Goal: Information Seeking & Learning: Learn about a topic

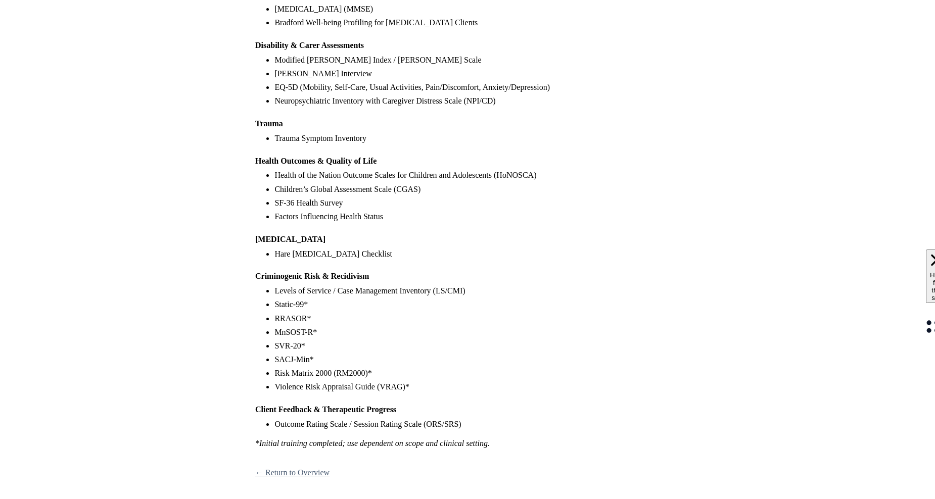
scroll to position [665, 0]
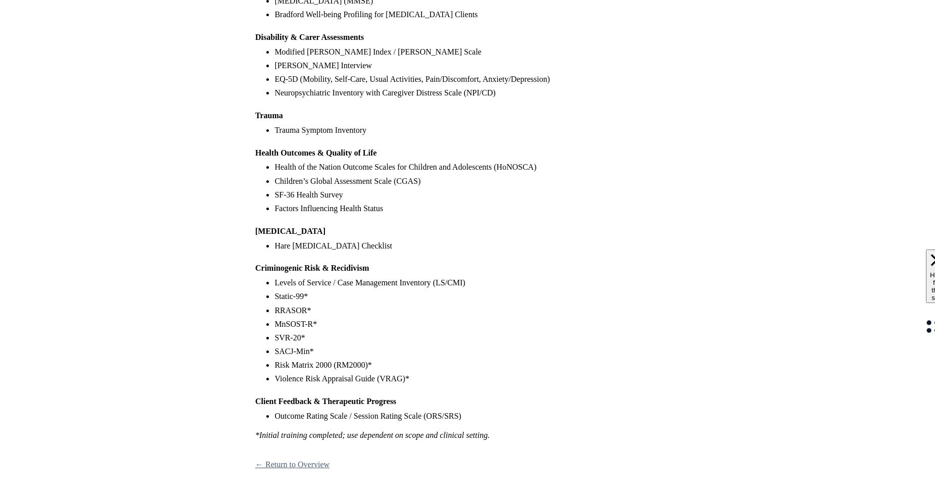
click at [296, 467] on link "← Return to Overview" at bounding box center [292, 464] width 74 height 9
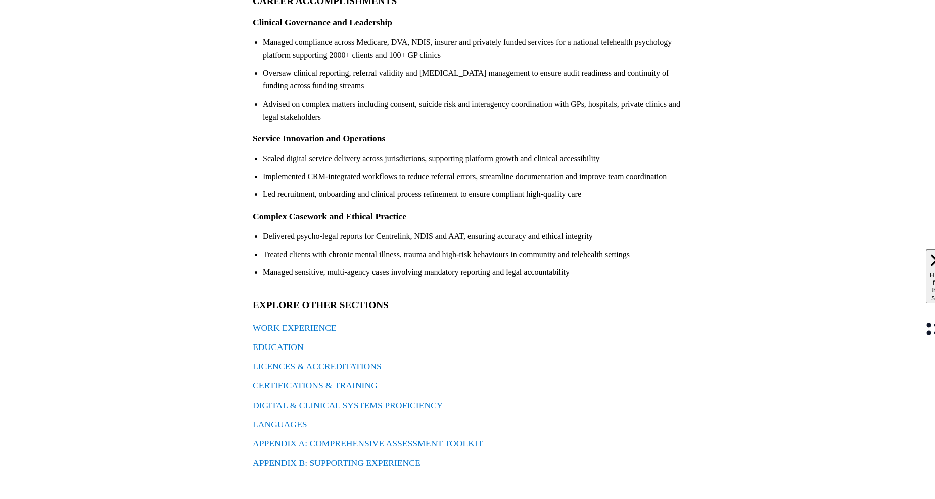
scroll to position [182, 0]
click at [324, 367] on link "LICENCES & ACCREDITATIONS" at bounding box center [317, 365] width 129 height 10
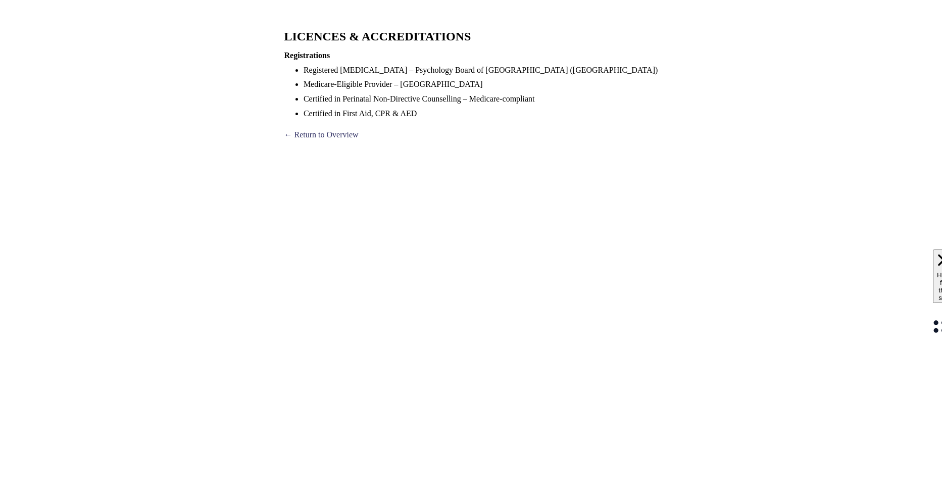
click at [336, 136] on link "← Return to Overview" at bounding box center [321, 134] width 74 height 9
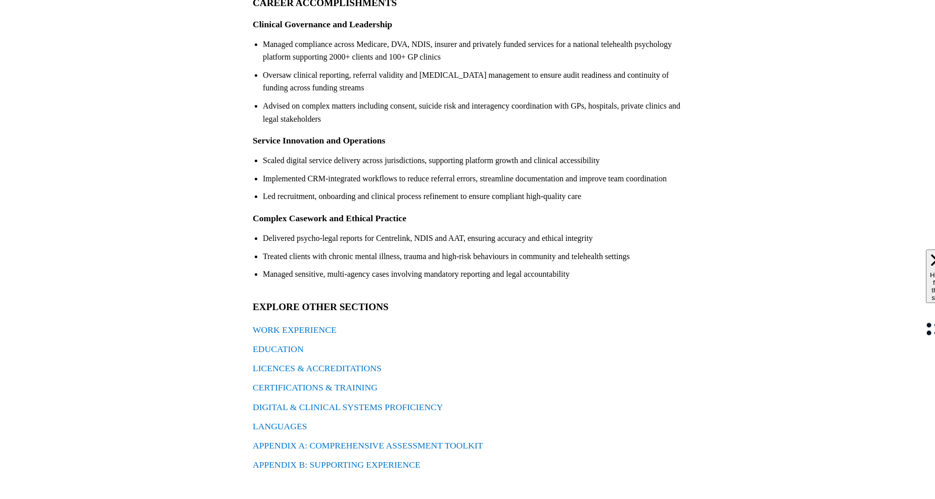
scroll to position [182, 0]
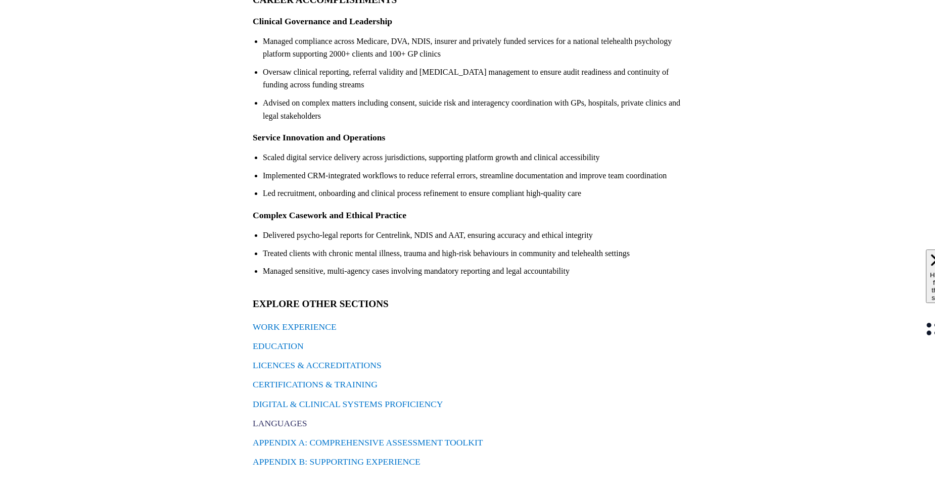
click at [294, 421] on link "LANGUAGES" at bounding box center [280, 423] width 55 height 10
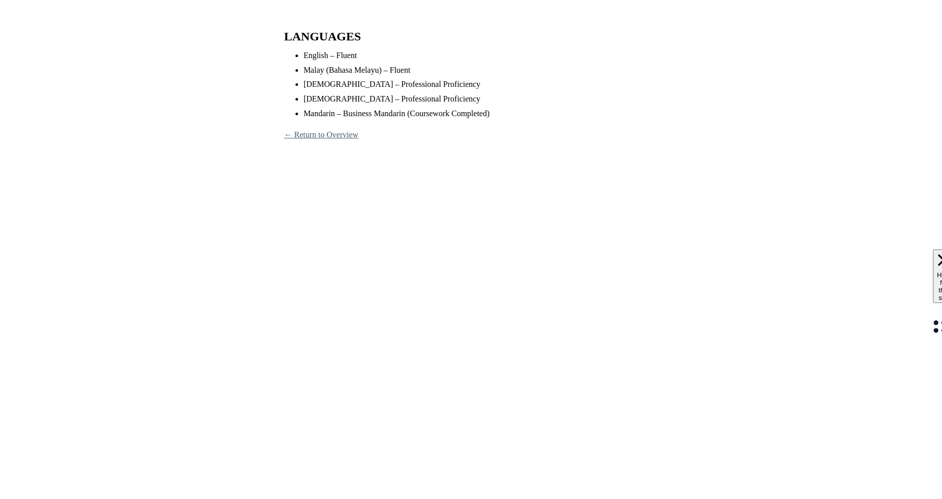
click at [316, 136] on link "← Return to Overview" at bounding box center [321, 134] width 74 height 9
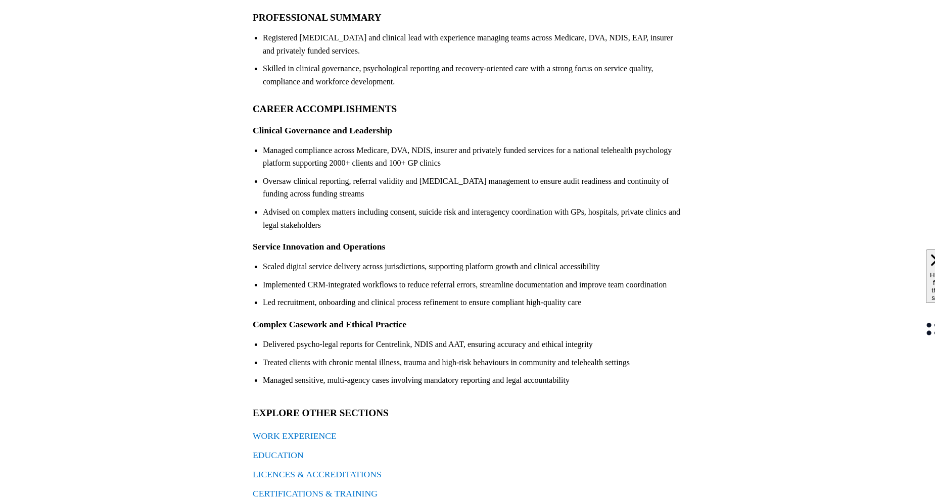
scroll to position [182, 0]
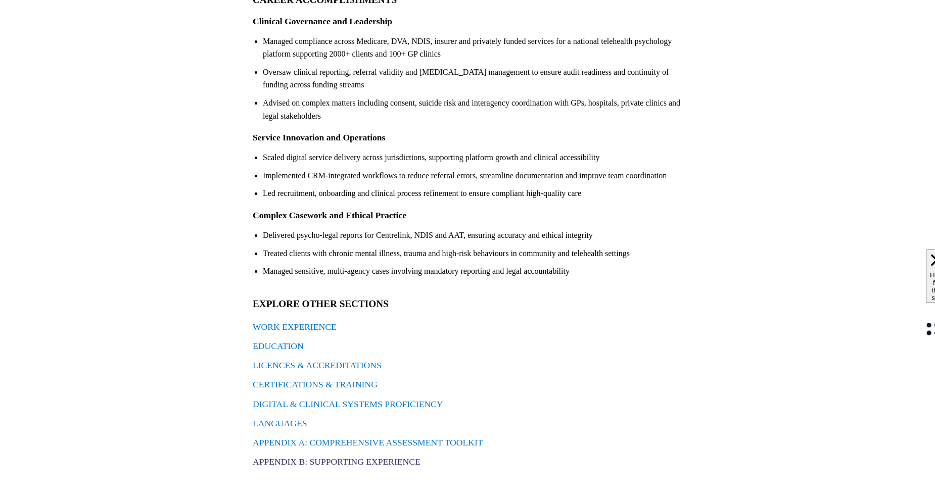
click at [295, 461] on link "APPENDIX B: SUPPORTING EXPERIENCE" at bounding box center [337, 462] width 168 height 10
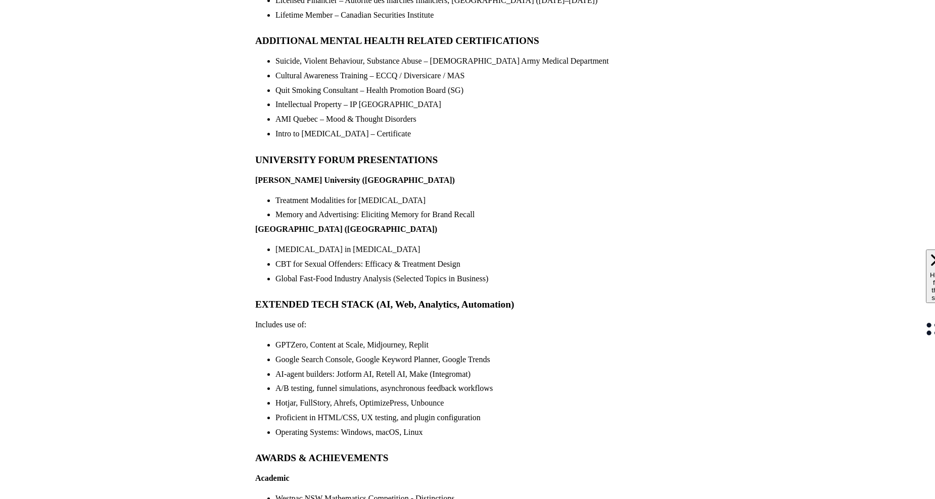
scroll to position [1366, 0]
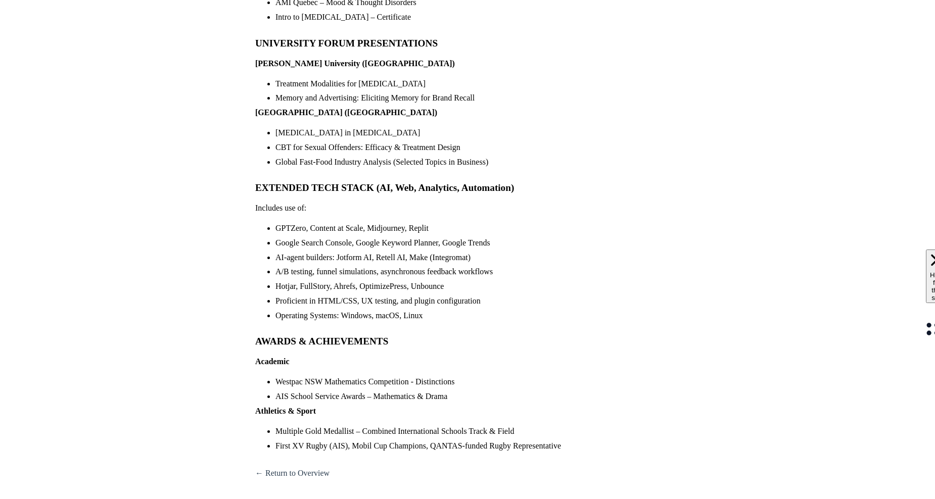
click at [299, 469] on link "← Return to Overview" at bounding box center [292, 473] width 74 height 9
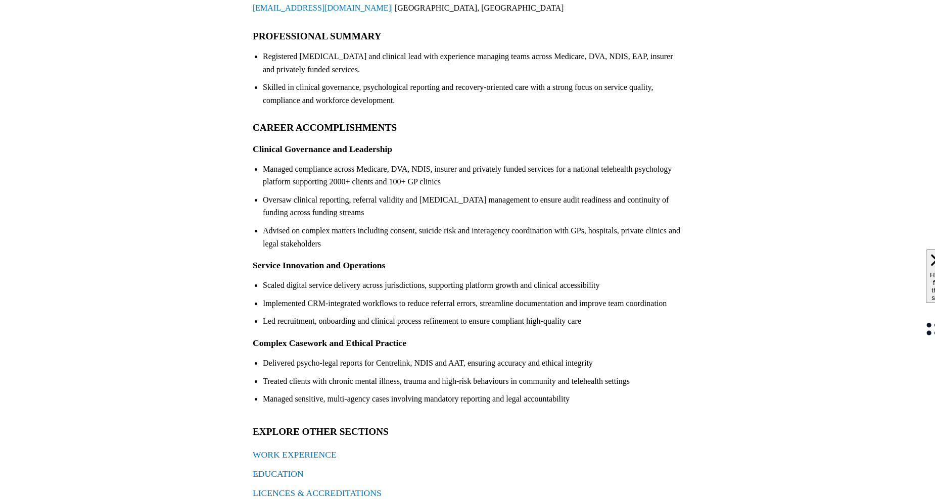
scroll to position [182, 0]
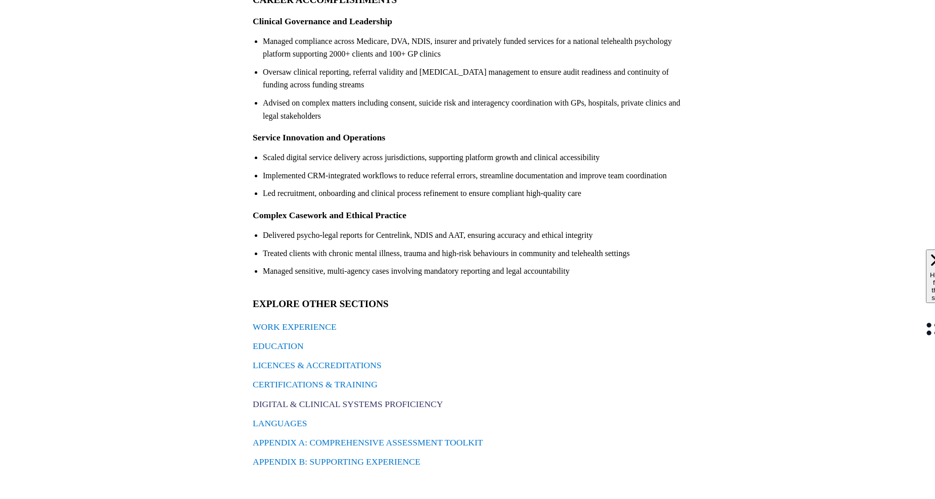
click at [282, 405] on link "DIGITAL & CLINICAL SYSTEMS PROFICIENCY" at bounding box center [348, 404] width 190 height 10
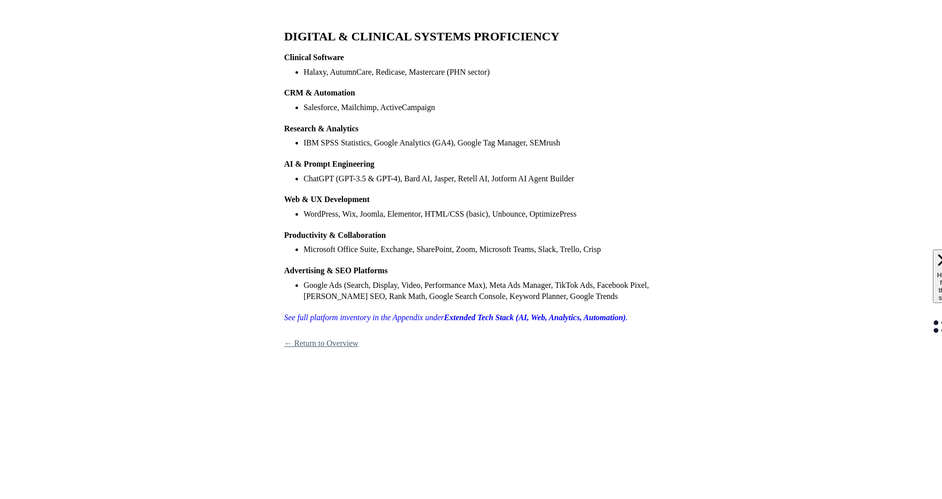
click at [316, 344] on link "← Return to Overview" at bounding box center [321, 343] width 74 height 9
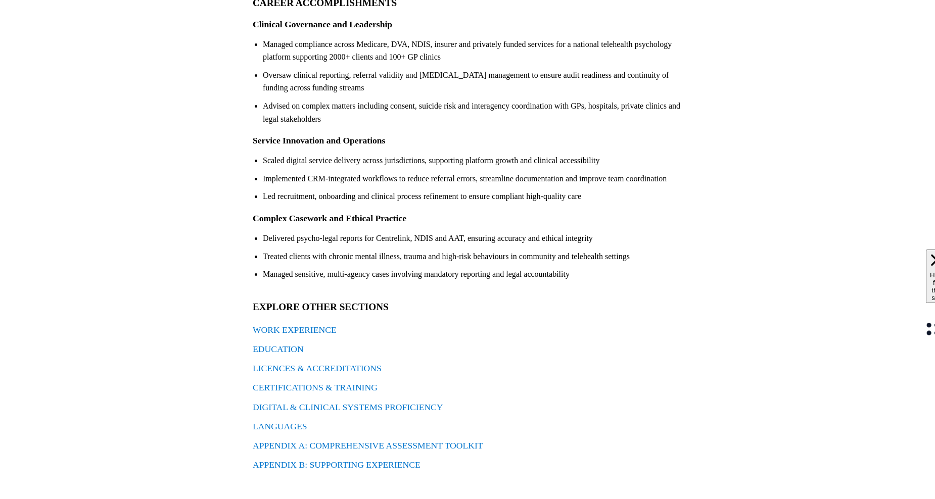
scroll to position [182, 0]
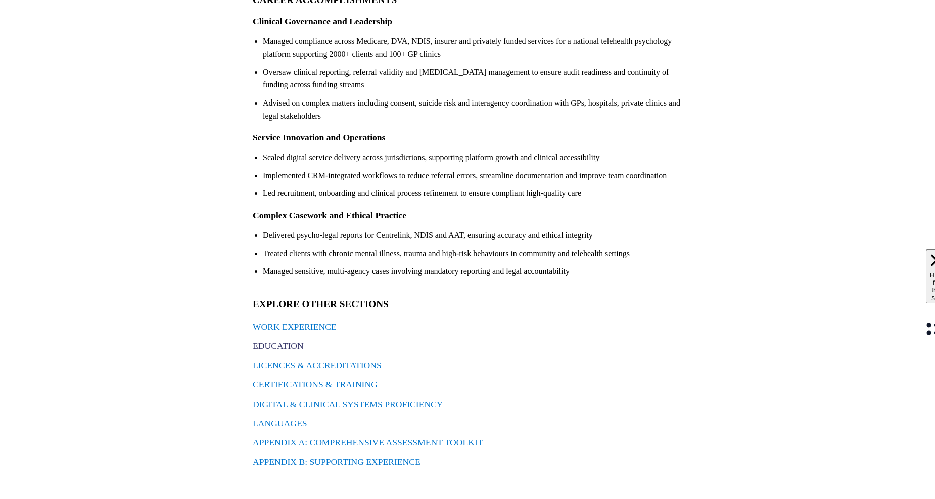
click at [263, 347] on link "EDUCATION" at bounding box center [278, 346] width 51 height 10
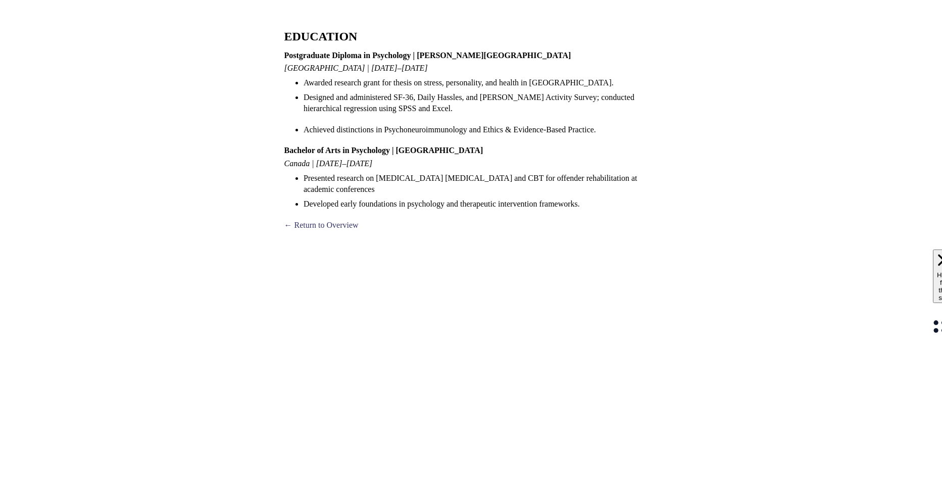
click at [308, 228] on link "← Return to Overview" at bounding box center [321, 225] width 74 height 9
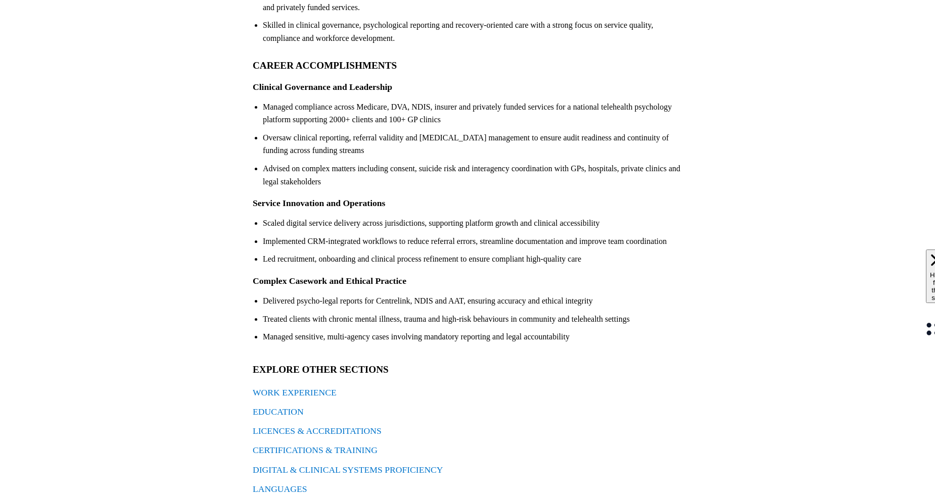
scroll to position [182, 0]
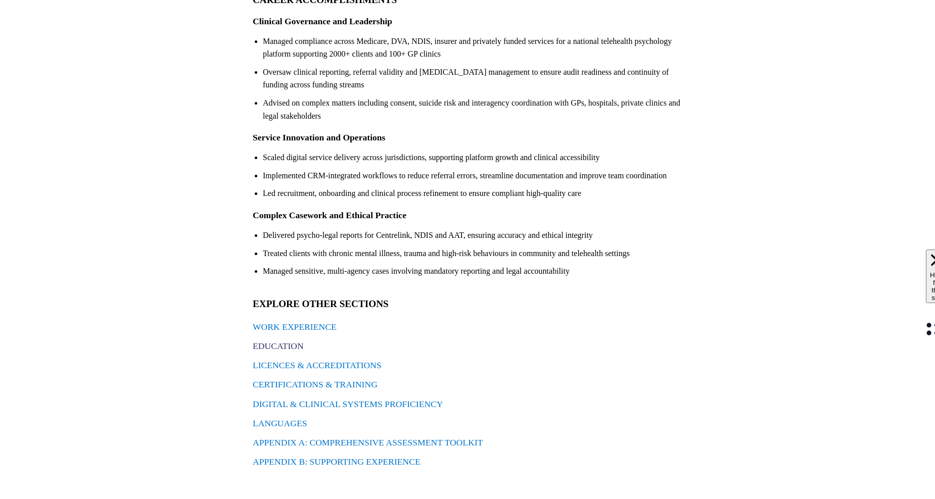
click at [268, 344] on link "EDUCATION" at bounding box center [278, 346] width 51 height 10
